Goal: Navigation & Orientation: Find specific page/section

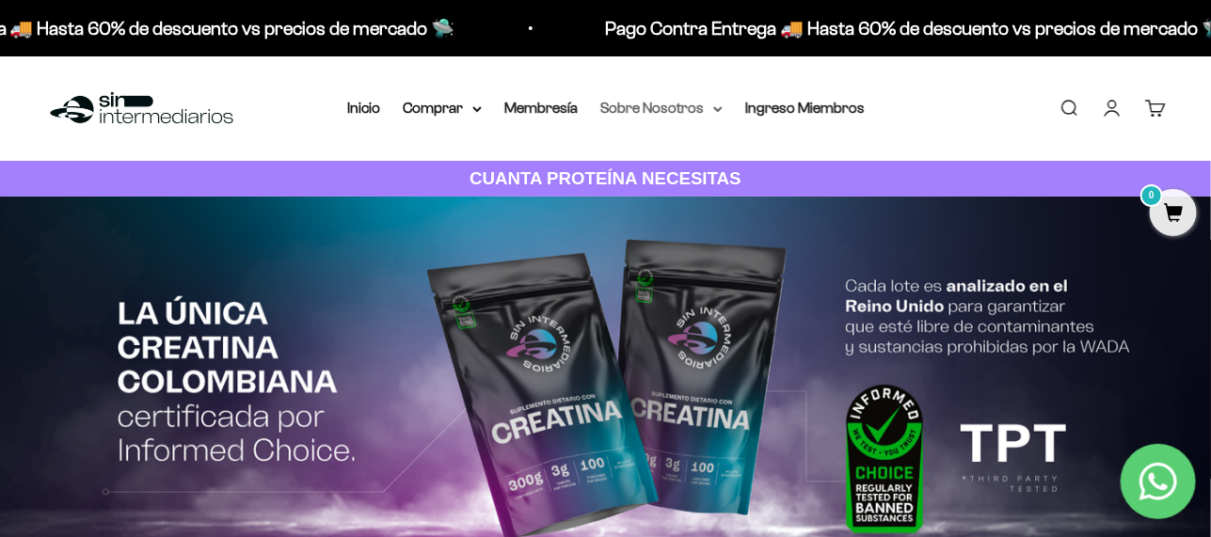
click at [720, 108] on icon at bounding box center [717, 109] width 9 height 7
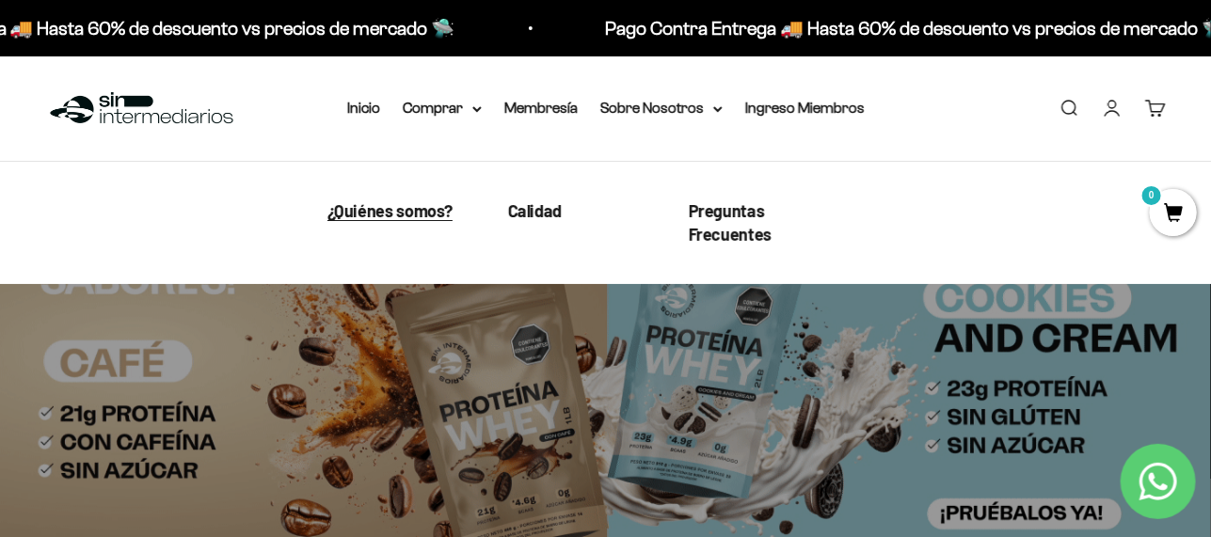
click at [390, 214] on span "¿Quiénes somos?" at bounding box center [390, 210] width 126 height 21
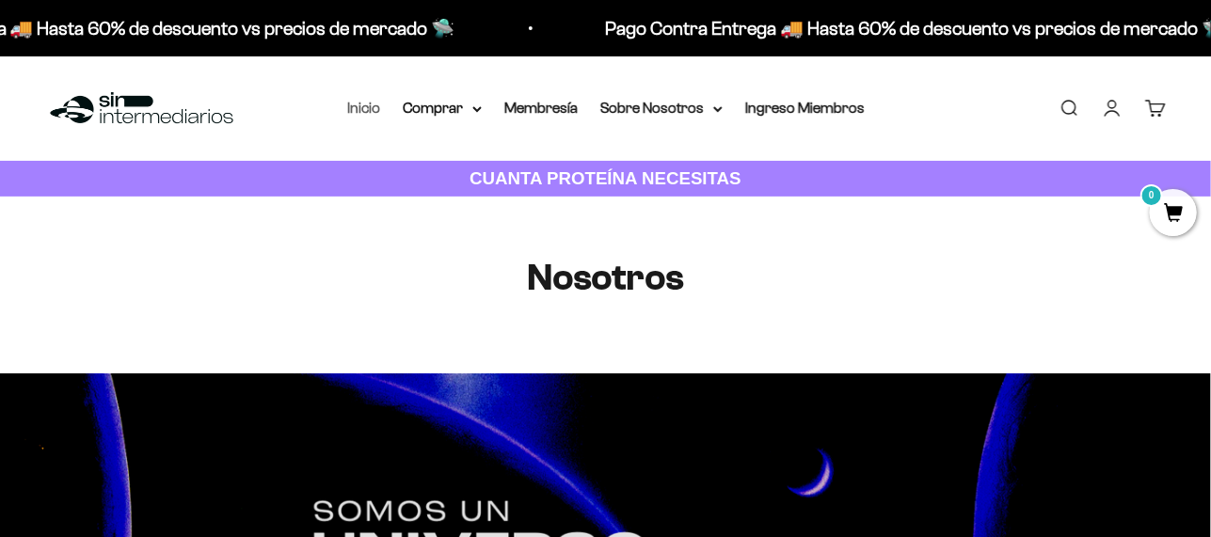
click at [372, 103] on link "Inicio" at bounding box center [363, 108] width 33 height 16
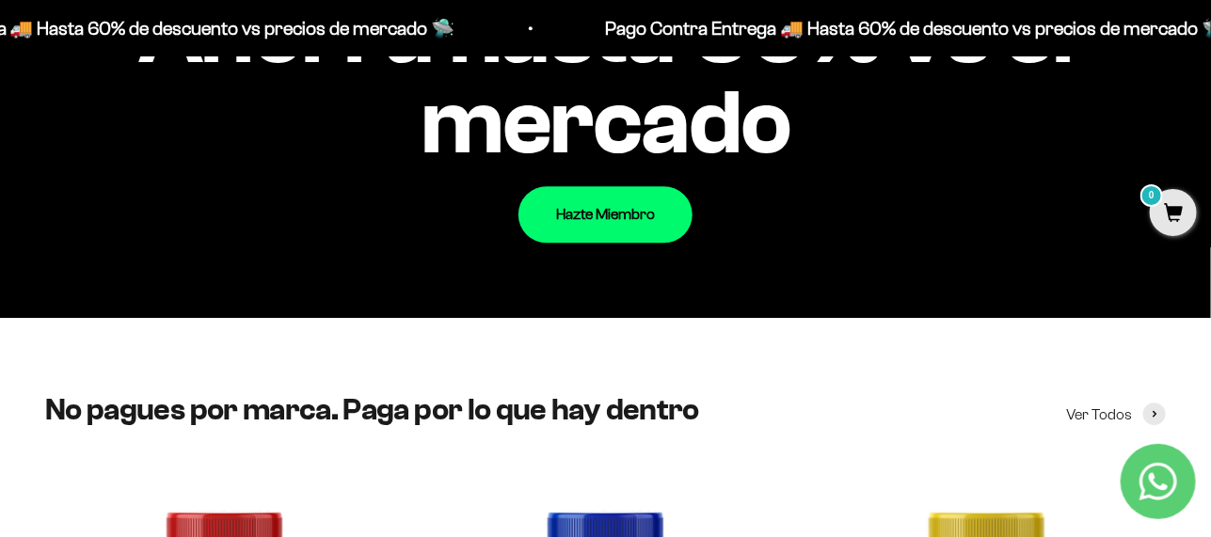
scroll to position [1404, 0]
